Goal: Task Accomplishment & Management: Use online tool/utility

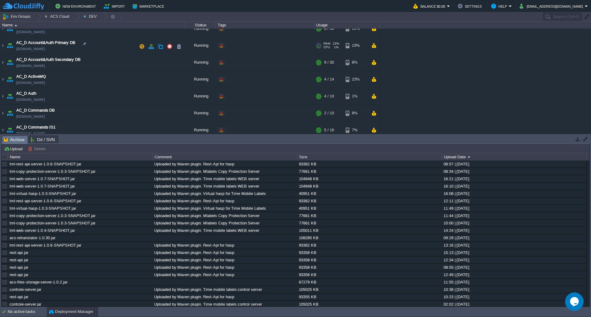
scroll to position [62, 0]
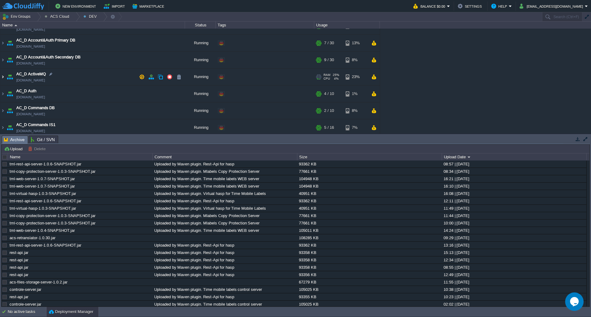
click at [1, 77] on img at bounding box center [2, 77] width 5 height 17
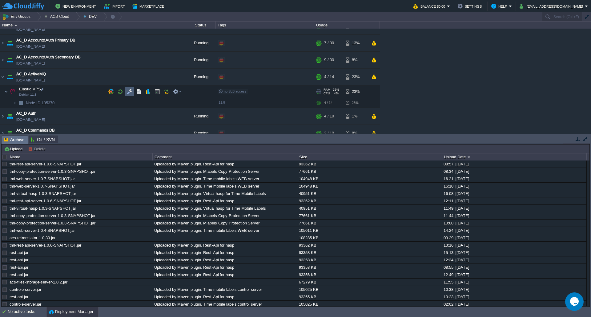
click at [130, 92] on button "button" at bounding box center [130, 92] width 6 height 6
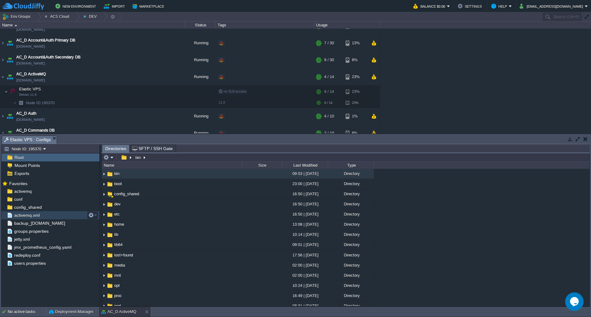
click at [54, 216] on div "activemq.xml" at bounding box center [51, 215] width 98 height 8
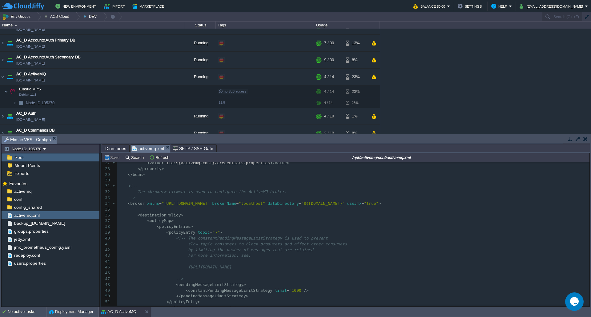
scroll to position [0, 0]
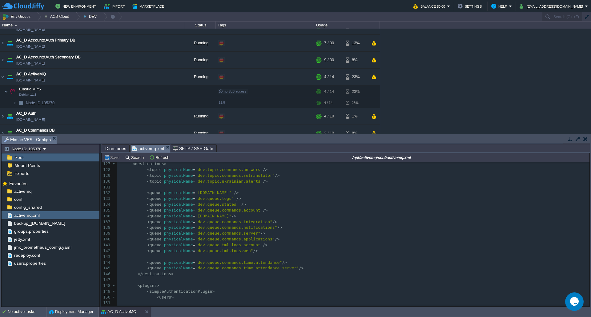
click at [267, 248] on pre "< queue physicalName = "dev.queue.tml.logs.web" />" at bounding box center [353, 251] width 472 height 6
paste textarea "<queue physicalName="dev.queue.commands.time.attendance.server"/>"
type textarea "<queue physicalName="dev.queue.commands.time.attendance.server"/>"
paste textarea "[DOMAIN_NAME]"
type textarea "[DOMAIN_NAME]"
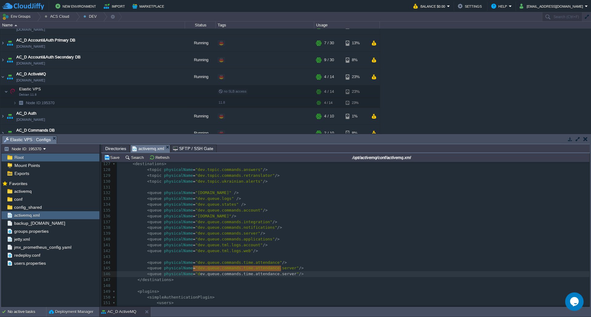
type textarea "dev.queue.commands.time.attendance.server"
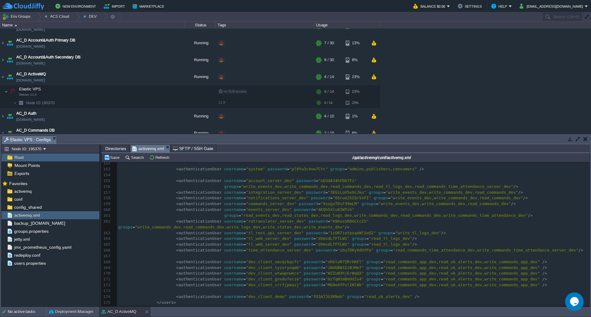
scroll to position [862, 0]
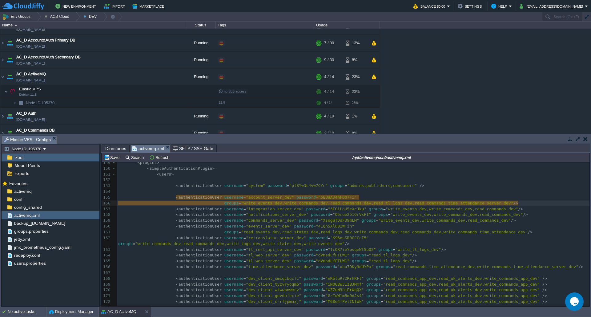
type textarea "write_events_dev"
type textarea "write_commands_dev"
type textarea "read_commands_dev"
type textarea "read_tl_logs_dev"
type textarea "read_commands_time_attendance_server_dev"
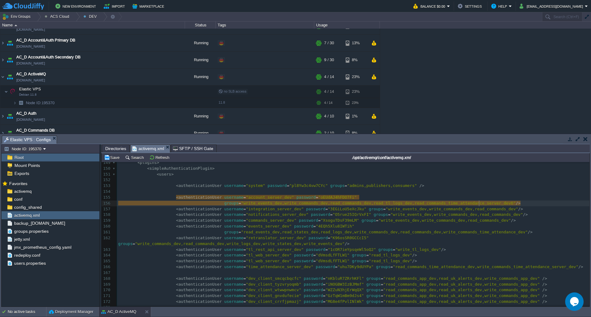
type textarea "б"
type textarea ",read_real_events_r"
type textarea "dev"
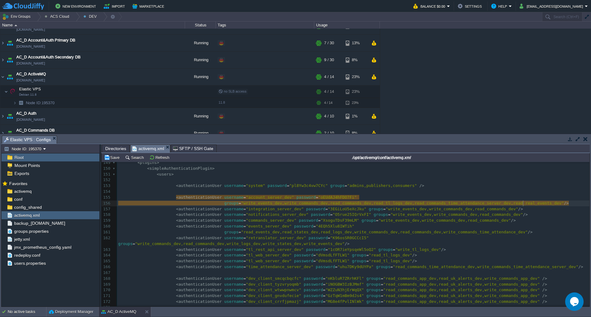
scroll to position [2, 6]
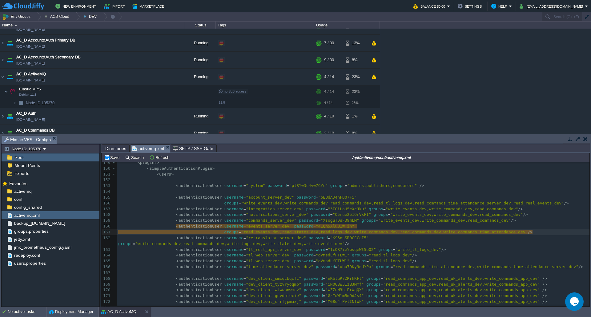
click at [490, 234] on div at bounding box center [490, 233] width 0 height 6
type textarea ",write_real_events_dev"
click at [113, 160] on button "Save" at bounding box center [112, 158] width 17 height 6
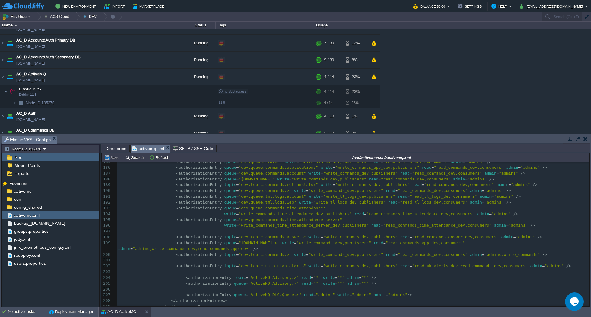
scroll to position [1108, 0]
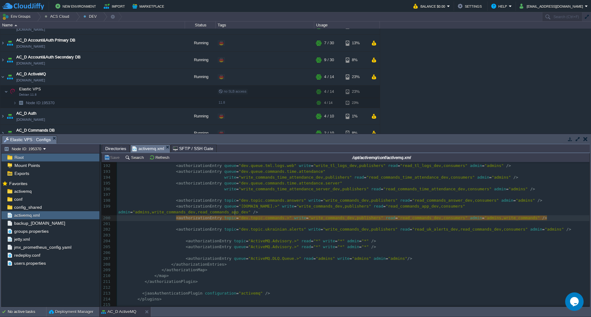
click at [234, 221] on pre at bounding box center [353, 224] width 472 height 6
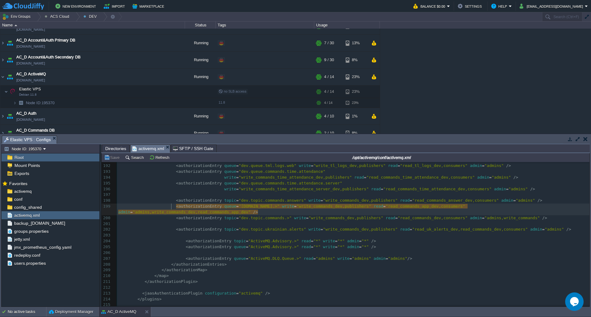
type textarea "<authorizationEntry queue="[DOMAIN_NAME].>" write="write_commands_dev,publisher…"
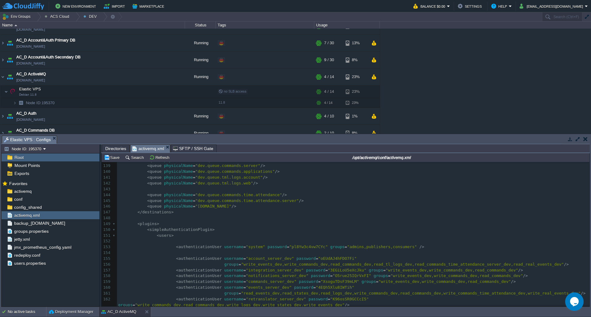
scroll to position [739, 0]
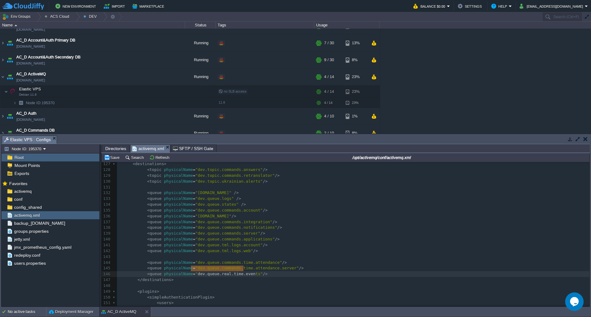
type textarea "[DOMAIN_NAME]"
drag, startPoint x: 190, startPoint y: 269, endPoint x: 245, endPoint y: 270, distance: 54.5
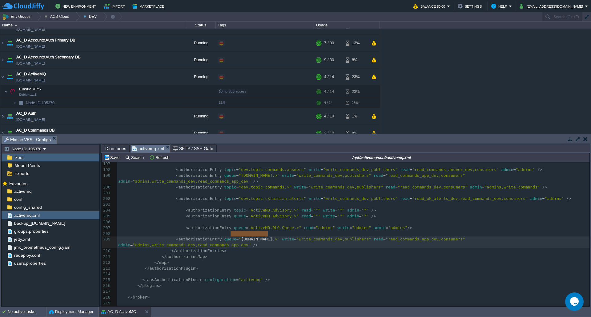
type textarea "[DOMAIN_NAME].>"
drag, startPoint x: 231, startPoint y: 235, endPoint x: 269, endPoint y: 236, distance: 37.9
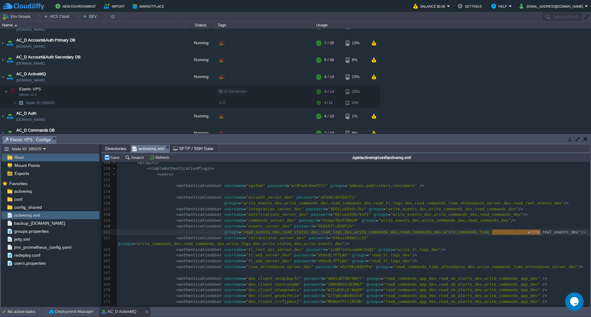
type textarea "write_real_events_dev"
drag, startPoint x: 491, startPoint y: 233, endPoint x: 539, endPoint y: 233, distance: 47.7
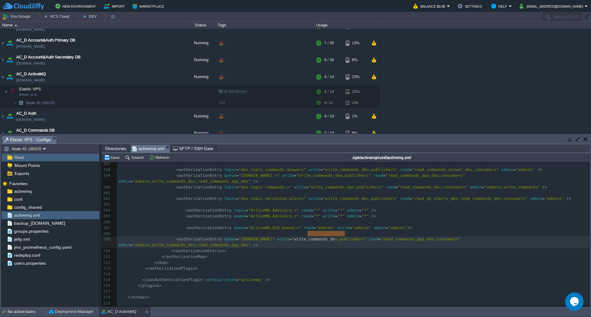
type textarea "write_commands_dev"
drag, startPoint x: 308, startPoint y: 235, endPoint x: 346, endPoint y: 234, distance: 38.5
type textarea ",write_commands_dev,read_commands_app_dev"
drag, startPoint x: 146, startPoint y: 240, endPoint x: 236, endPoint y: 241, distance: 89.6
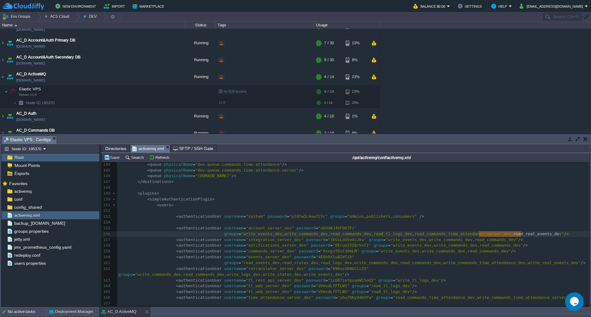
type textarea "read_real_events_dev"
drag, startPoint x: 479, startPoint y: 235, endPoint x: 522, endPoint y: 234, distance: 43.4
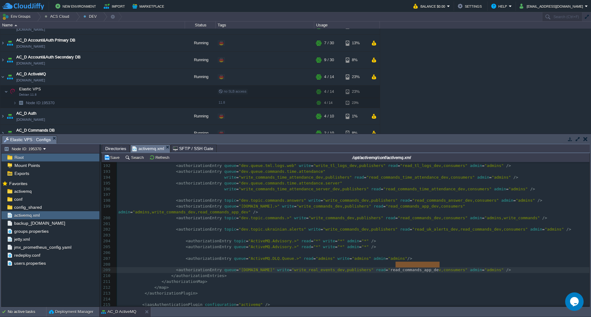
type textarea "read_commands_app_dev"
drag, startPoint x: 396, startPoint y: 264, endPoint x: 441, endPoint y: 266, distance: 44.9
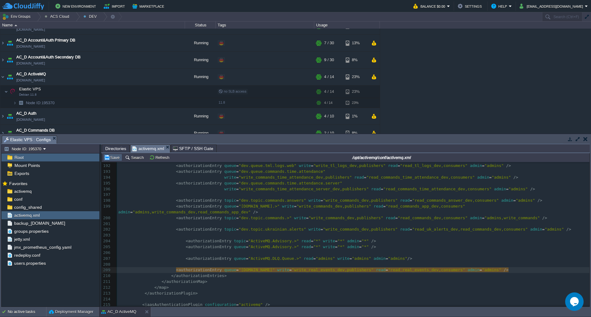
click at [116, 161] on td "Save" at bounding box center [112, 157] width 19 height 7
click at [36, 232] on span "groups.properties" at bounding box center [31, 232] width 37 height 6
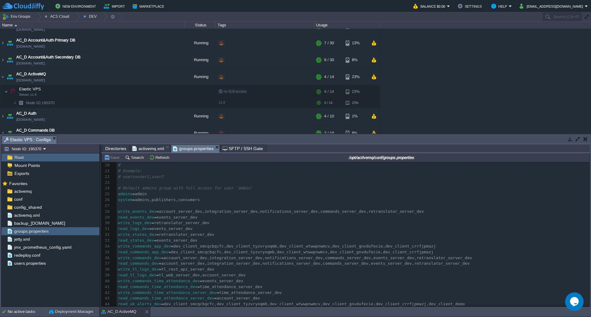
click at [146, 150] on span "activemq.xml" at bounding box center [148, 148] width 32 height 7
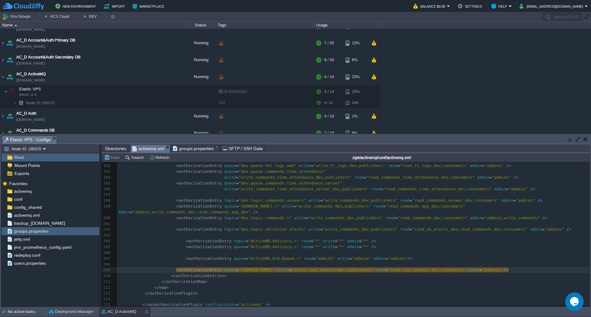
click at [323, 268] on div "x groups = "write_events_dev,write_commands_dev,read_commands_dev,read_tl_logs_…" at bounding box center [353, 226] width 472 height 313
type textarea "write_real_events_dev"
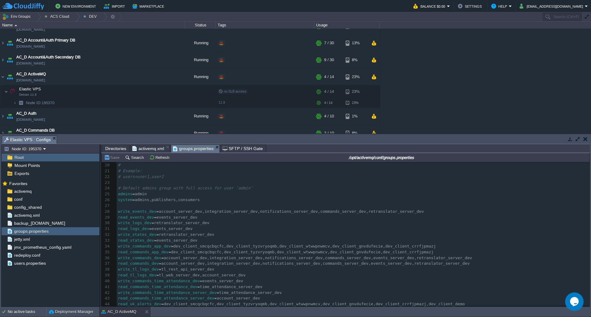
click at [204, 151] on span "groups.properties" at bounding box center [193, 149] width 41 height 8
click at [446, 279] on pre "read_uk_alerts_dev = dev_client_smcqcbqcfc,dev_client_tyzvryoqmb,dev_client_wtw…" at bounding box center [353, 305] width 473 height 6
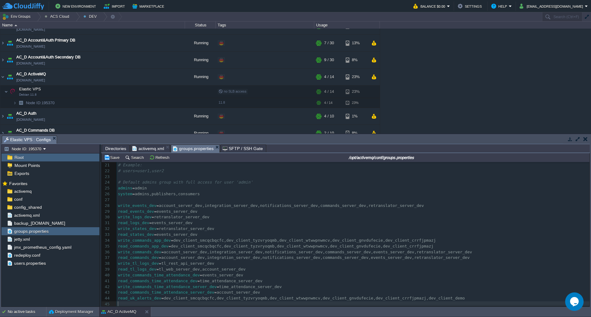
paste textarea "="
type textarea "="
click at [150, 147] on span "activemq.xml" at bounding box center [148, 148] width 32 height 7
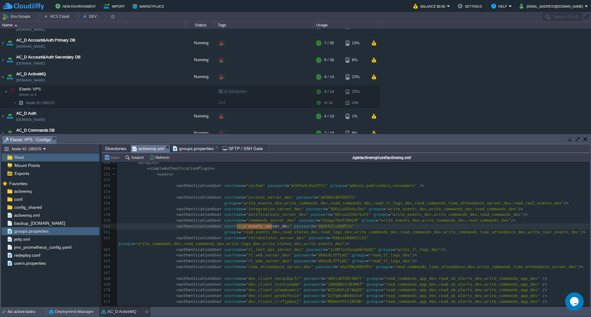
type textarea "events_server_dev"
drag, startPoint x: 236, startPoint y: 227, endPoint x: 273, endPoint y: 227, distance: 36.9
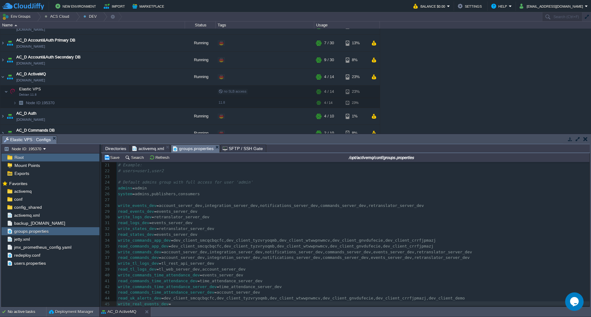
click at [195, 149] on span "groups.properties" at bounding box center [193, 149] width 41 height 8
click at [178, 279] on pre "write_real_events_dev =" at bounding box center [353, 305] width 473 height 6
click at [151, 149] on span "activemq.xml" at bounding box center [148, 148] width 32 height 7
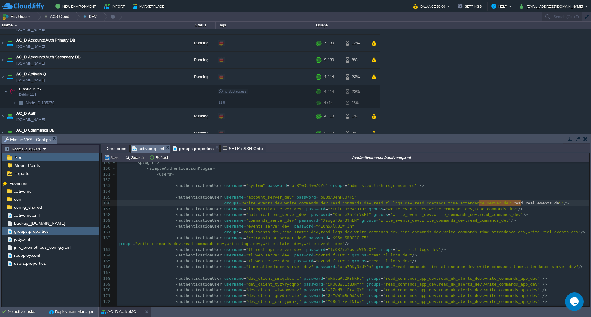
type textarea "read_real_events_dev"
drag, startPoint x: 479, startPoint y: 203, endPoint x: 522, endPoint y: 204, distance: 42.8
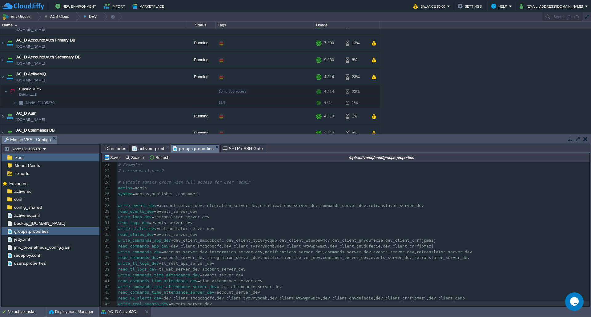
click at [190, 149] on span "groups.properties" at bounding box center [193, 149] width 41 height 8
click at [211, 279] on pre "write_real_events_dev = events_server_dev" at bounding box center [353, 305] width 473 height 6
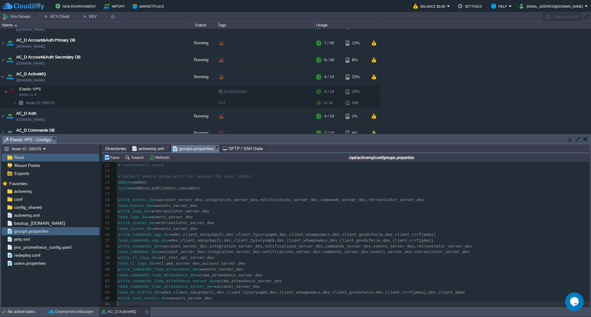
paste textarea "="
type textarea "="
type textarea "account_server_dev"
drag, startPoint x: 208, startPoint y: 286, endPoint x: 247, endPoint y: 286, distance: 38.5
click at [173, 279] on pre "read_real_events_dev =" at bounding box center [353, 305] width 473 height 6
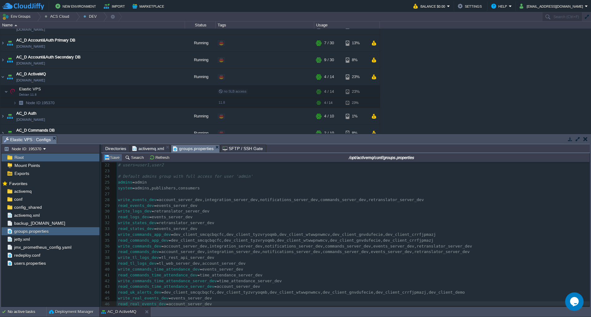
click at [116, 158] on button "Save" at bounding box center [112, 158] width 17 height 6
click at [156, 90] on button "button" at bounding box center [157, 92] width 6 height 6
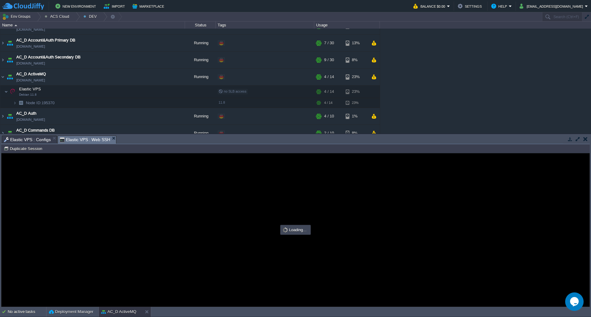
type input "#000000"
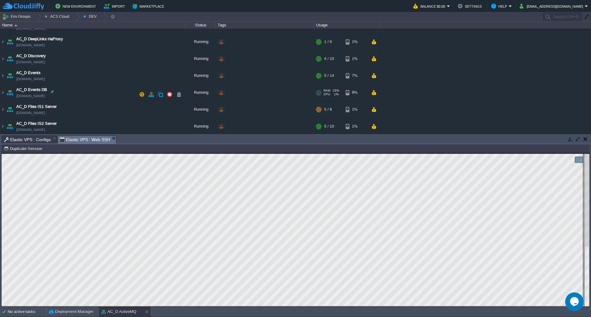
scroll to position [215, 0]
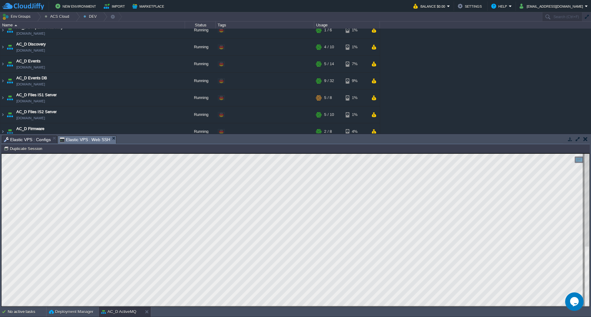
click at [0, 65] on table "AC Dev&Prod Shared Storage [DOMAIN_NAME] Running ../Prometheus ../STAGE Edit RA…" at bounding box center [190, 137] width 380 height 649
click at [2, 65] on img at bounding box center [2, 64] width 5 height 17
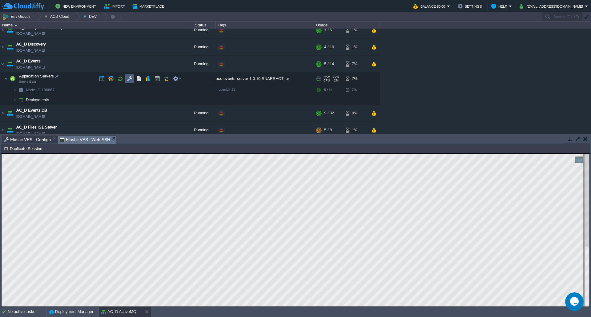
click at [131, 78] on button "button" at bounding box center [130, 79] width 6 height 6
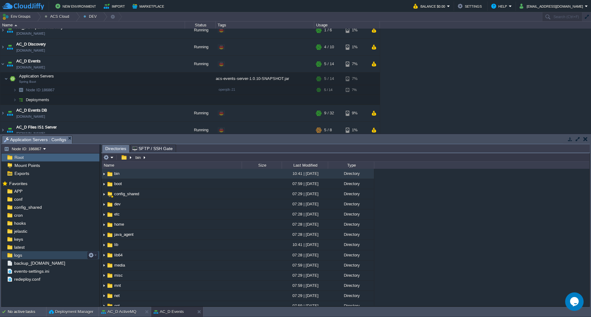
click at [22, 256] on span "logs" at bounding box center [18, 256] width 10 height 6
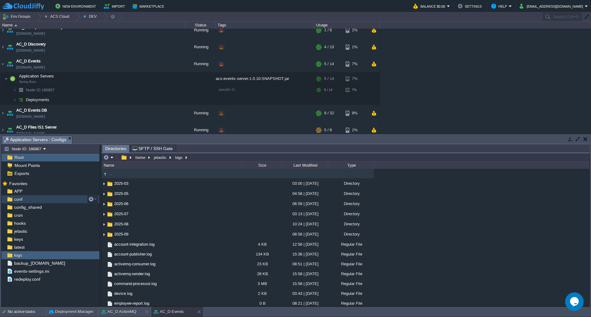
click at [30, 197] on div "conf" at bounding box center [51, 199] width 98 height 8
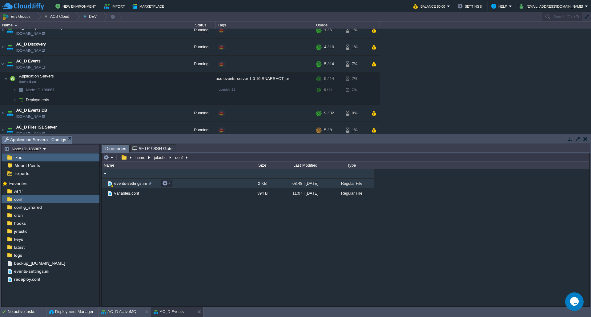
click at [128, 186] on span "events-settings.ini" at bounding box center [130, 183] width 34 height 5
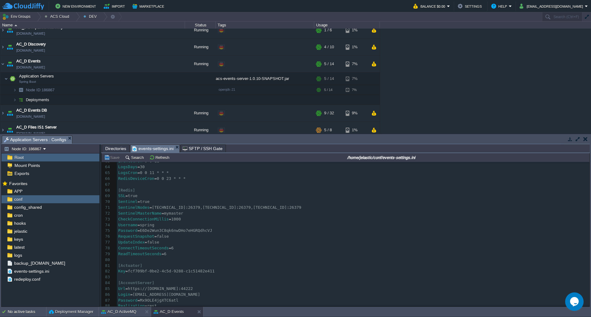
scroll to position [399, 0]
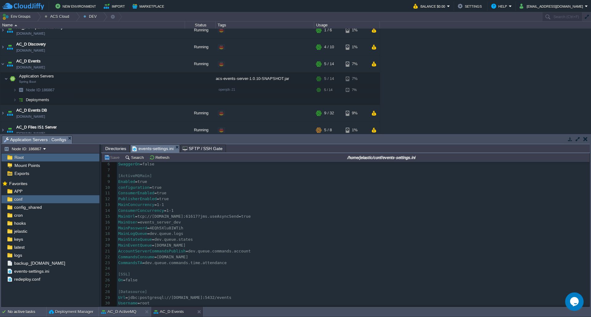
click at [234, 260] on pre "CommandsConsume = [DOMAIN_NAME]" at bounding box center [353, 258] width 472 height 6
paste textarea "="
type textarea "="
click at [117, 159] on button "Save" at bounding box center [112, 158] width 17 height 6
